Goal: Task Accomplishment & Management: Use online tool/utility

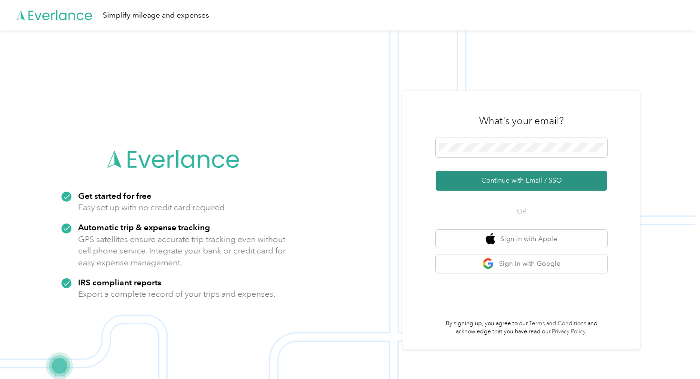
click at [475, 178] on button "Continue with Email / SSO" at bounding box center [521, 181] width 171 height 20
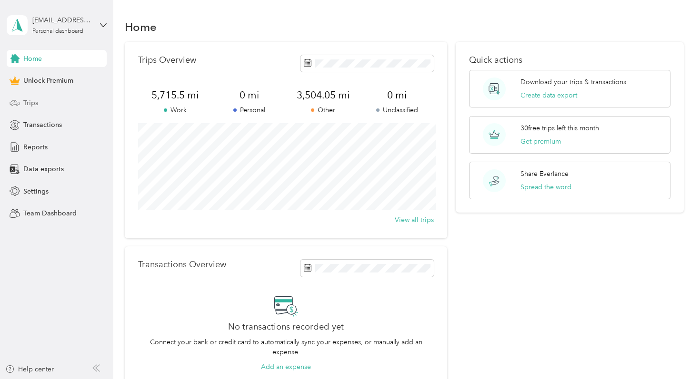
click at [73, 99] on div "Trips" at bounding box center [57, 102] width 100 height 17
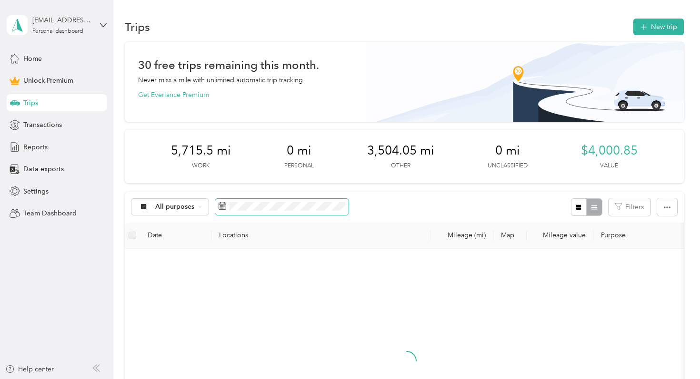
click at [283, 202] on span at bounding box center [281, 207] width 133 height 16
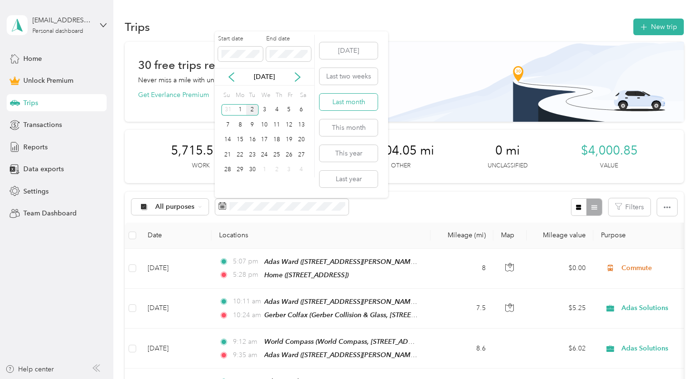
click at [355, 103] on button "Last month" at bounding box center [348, 102] width 58 height 17
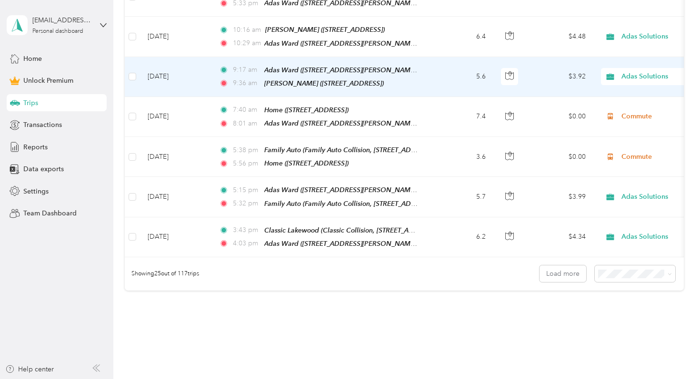
scroll to position [1025, 0]
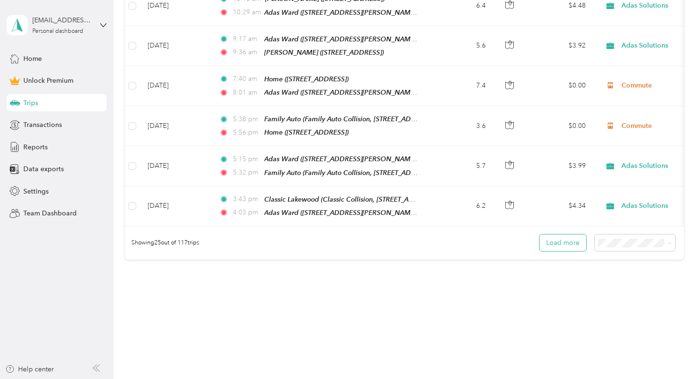
click at [567, 235] on button "Load more" at bounding box center [562, 243] width 47 height 17
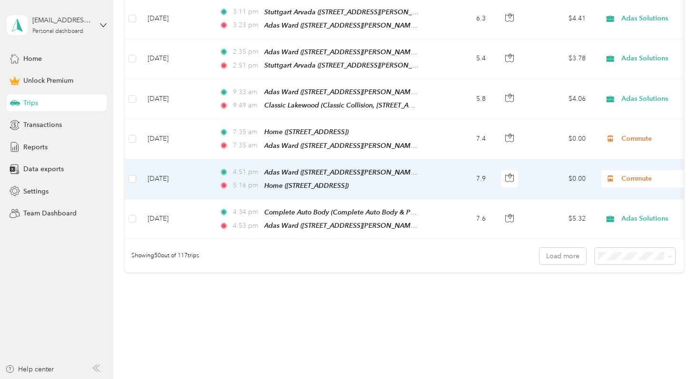
scroll to position [2015, 0]
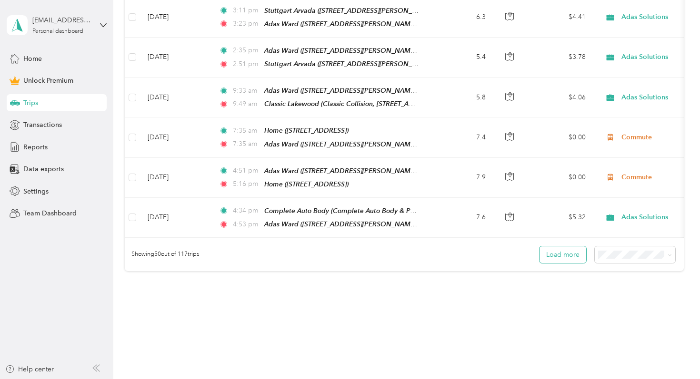
click at [550, 247] on button "Load more" at bounding box center [562, 255] width 47 height 17
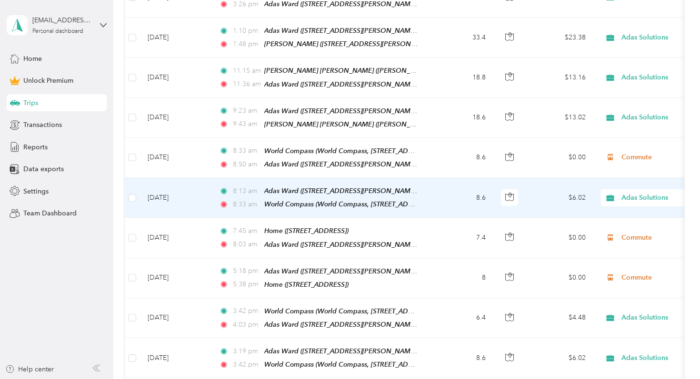
scroll to position [2877, 0]
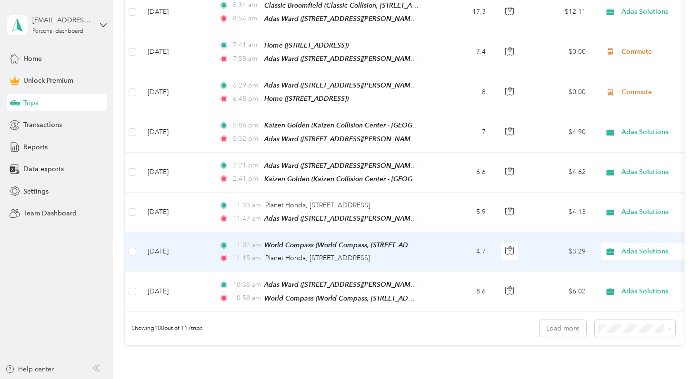
scroll to position [3959, 0]
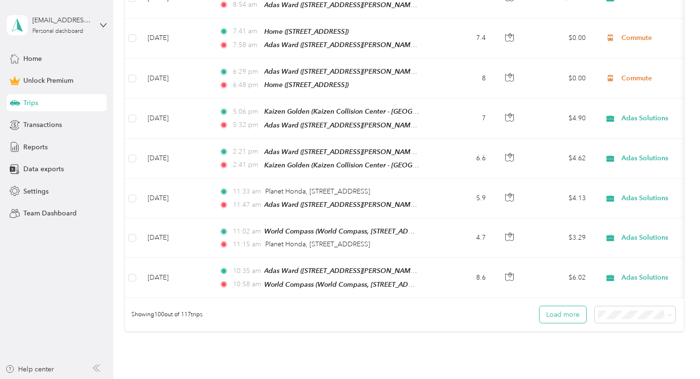
click at [568, 307] on button "Load more" at bounding box center [562, 315] width 47 height 17
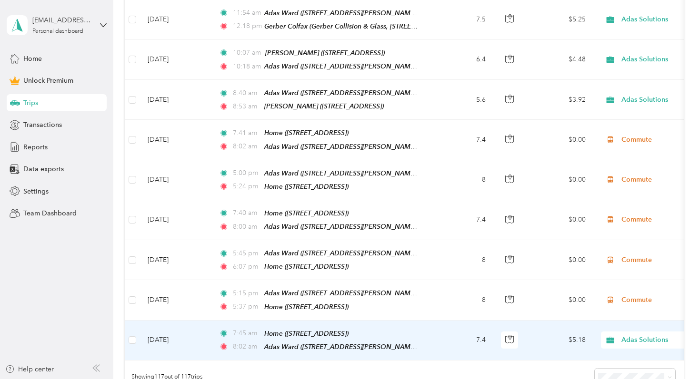
scroll to position [4594, 0]
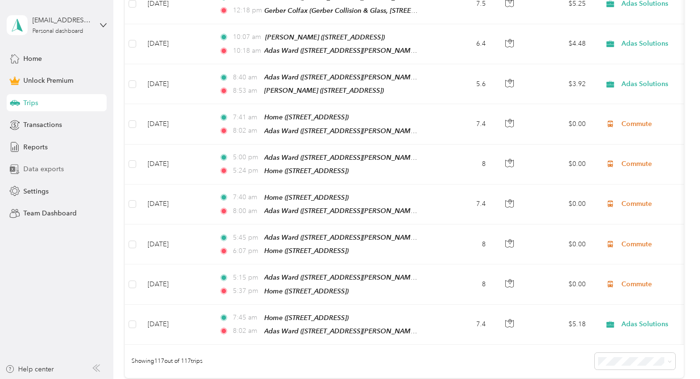
click at [45, 170] on span "Data exports" at bounding box center [43, 169] width 40 height 10
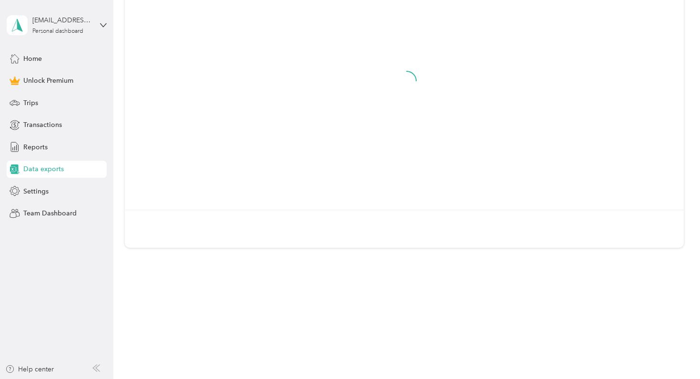
scroll to position [116, 0]
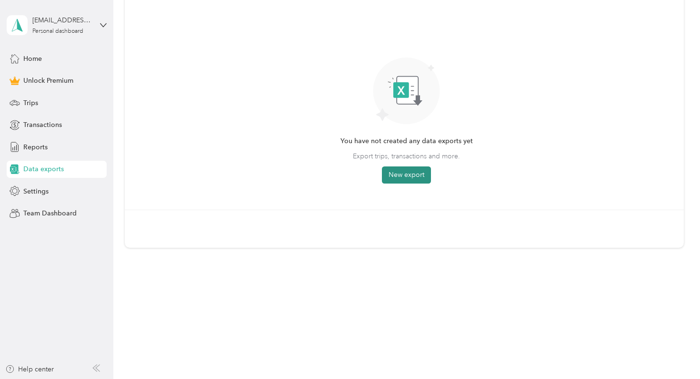
click at [403, 174] on button "New export" at bounding box center [406, 175] width 49 height 17
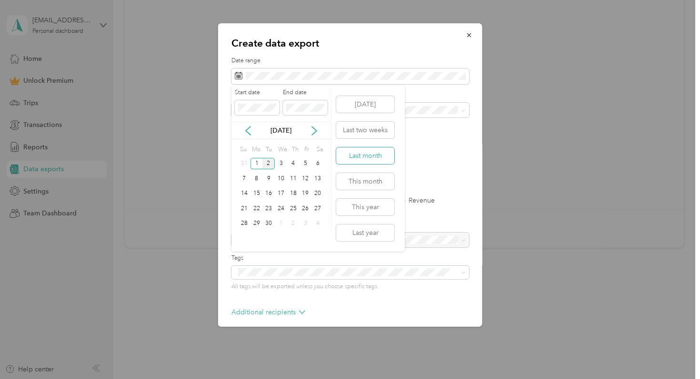
click at [362, 158] on button "Last month" at bounding box center [365, 156] width 58 height 17
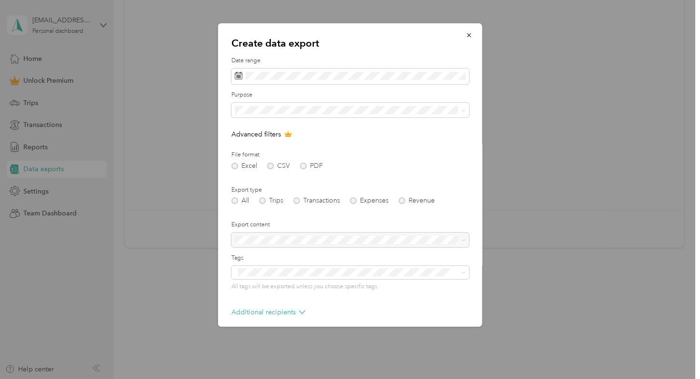
scroll to position [42, 0]
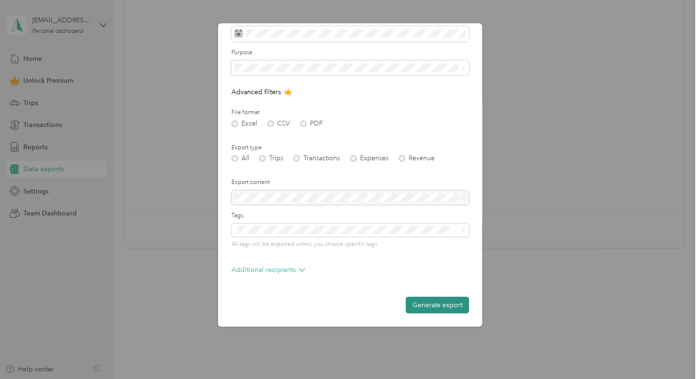
click at [444, 308] on button "Generate export" at bounding box center [437, 305] width 63 height 17
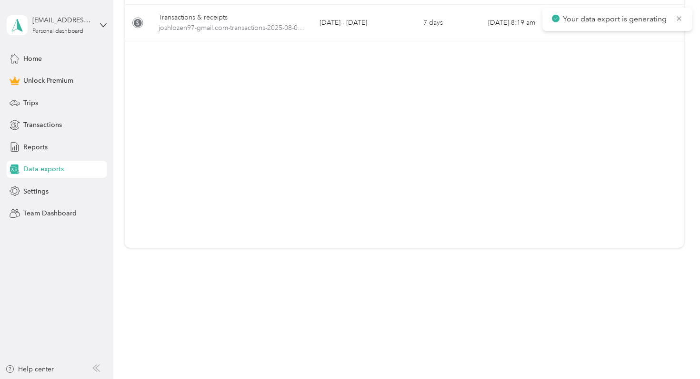
scroll to position [0, 0]
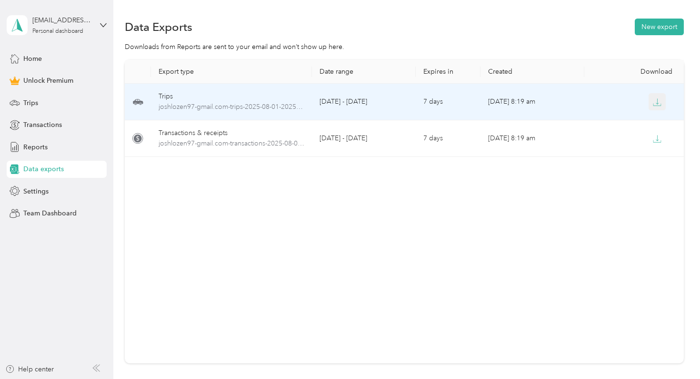
click at [658, 97] on button "button" at bounding box center [656, 101] width 17 height 17
